Goal: Information Seeking & Learning: Check status

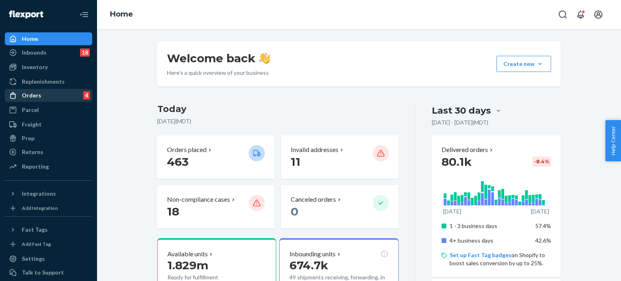
click at [39, 94] on div "Orders" at bounding box center [31, 95] width 19 height 8
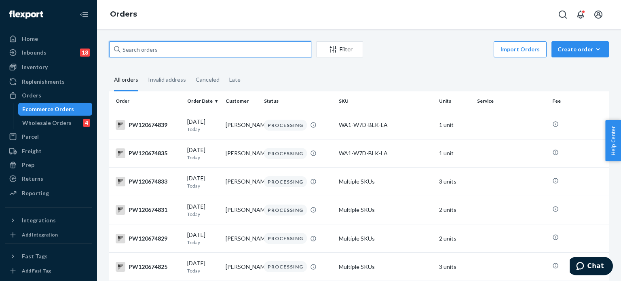
click at [177, 53] on input "text" at bounding box center [210, 49] width 202 height 16
paste input "PW120641702"
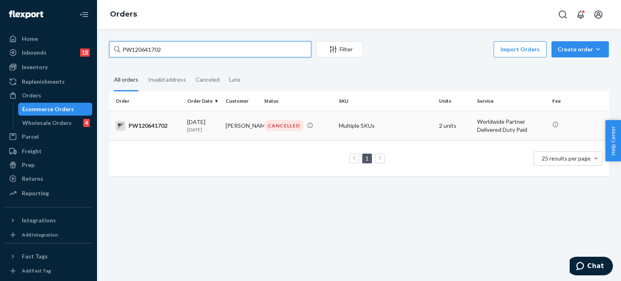
type input "PW120641702"
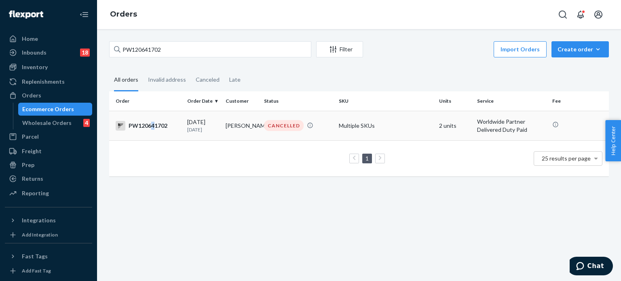
click at [152, 125] on div "PW120641702" at bounding box center [148, 126] width 65 height 10
